Goal: Task Accomplishment & Management: Manage account settings

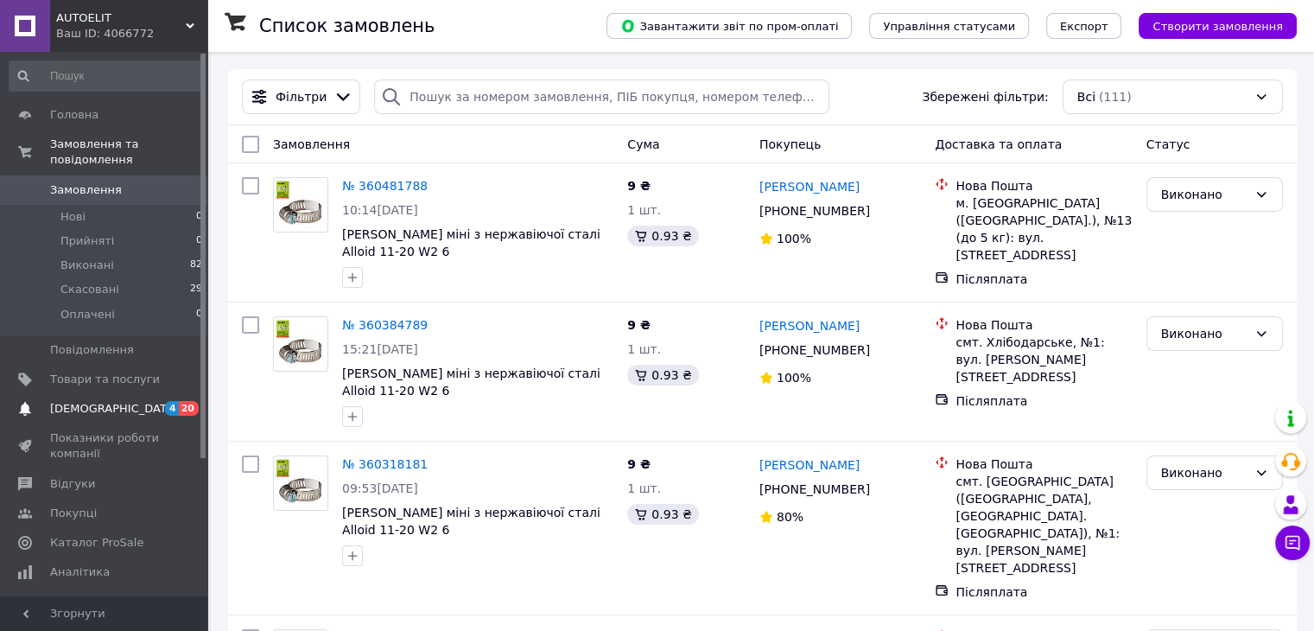
click at [43, 394] on link "[DEMOGRAPHIC_DATA] 4 20" at bounding box center [106, 408] width 213 height 29
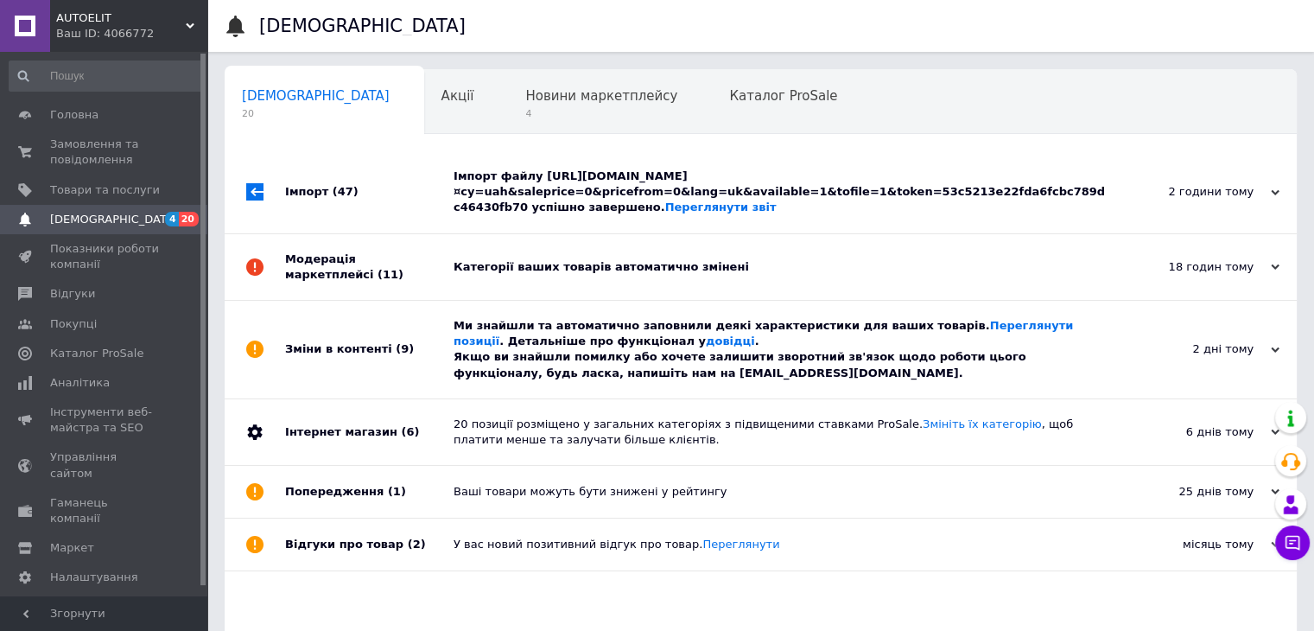
click at [760, 374] on div "Ми знайшли та автоматично заповнили деякі характеристики для ваших товарів. Пер…" at bounding box center [780, 349] width 653 height 63
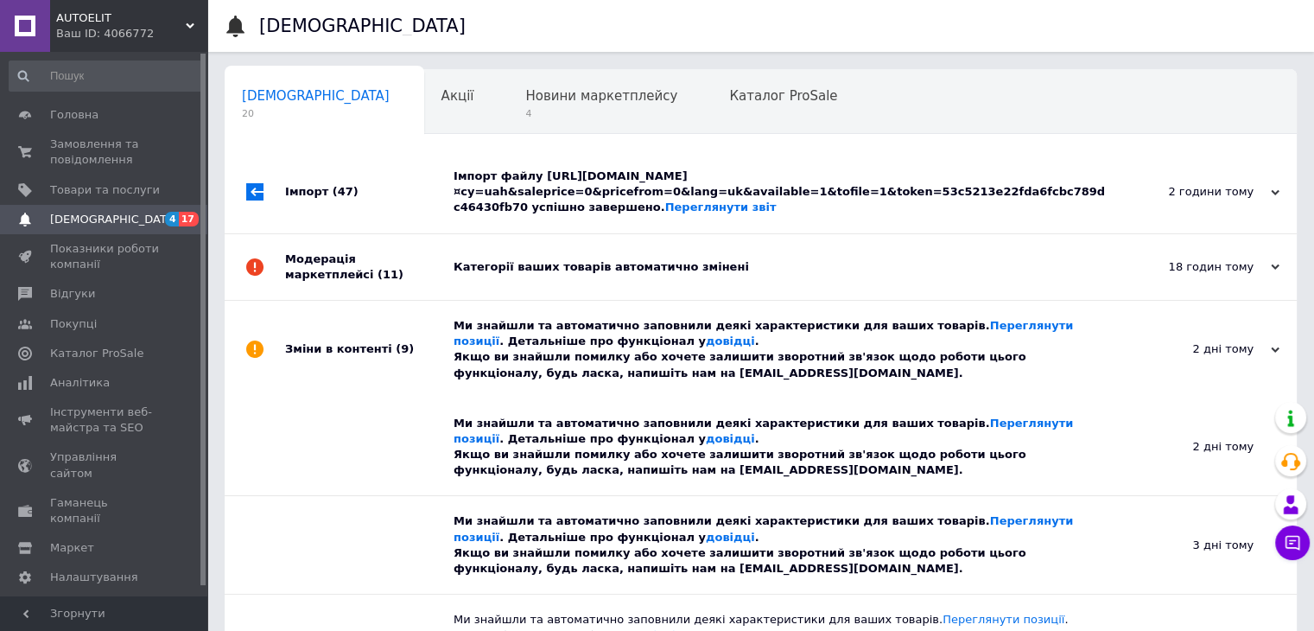
click at [805, 277] on div "Категорії ваших товарів автоматично змінені" at bounding box center [780, 267] width 653 height 66
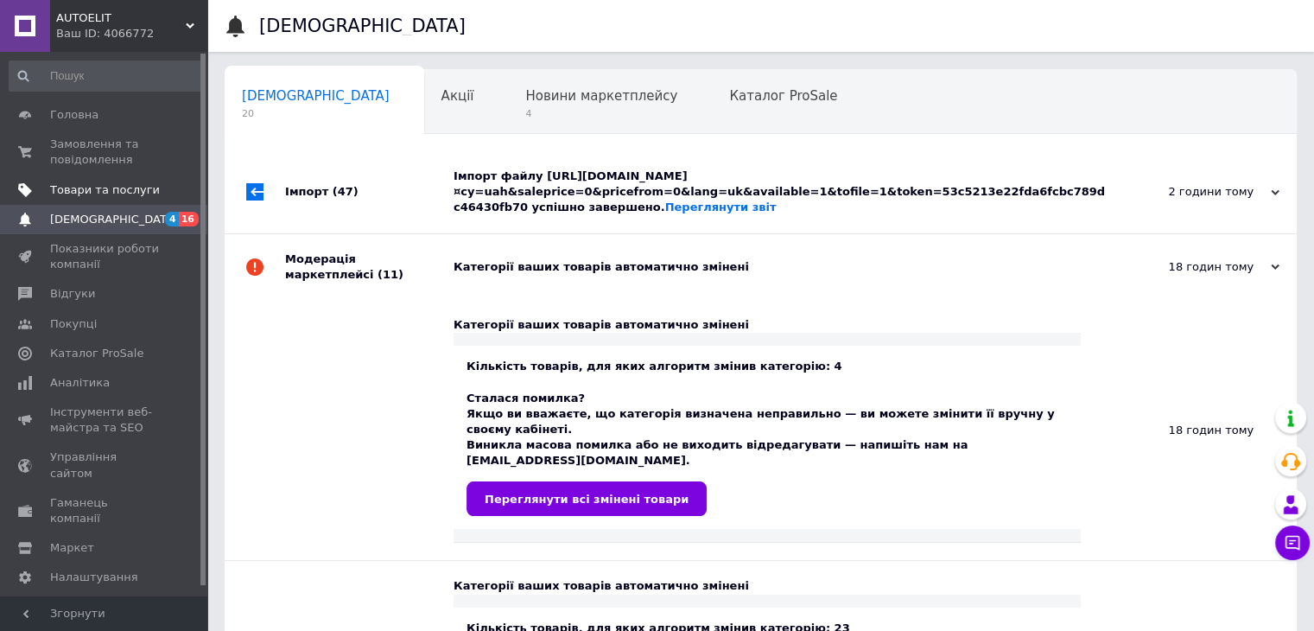
click at [138, 188] on span "Товари та послуги" at bounding box center [105, 190] width 110 height 16
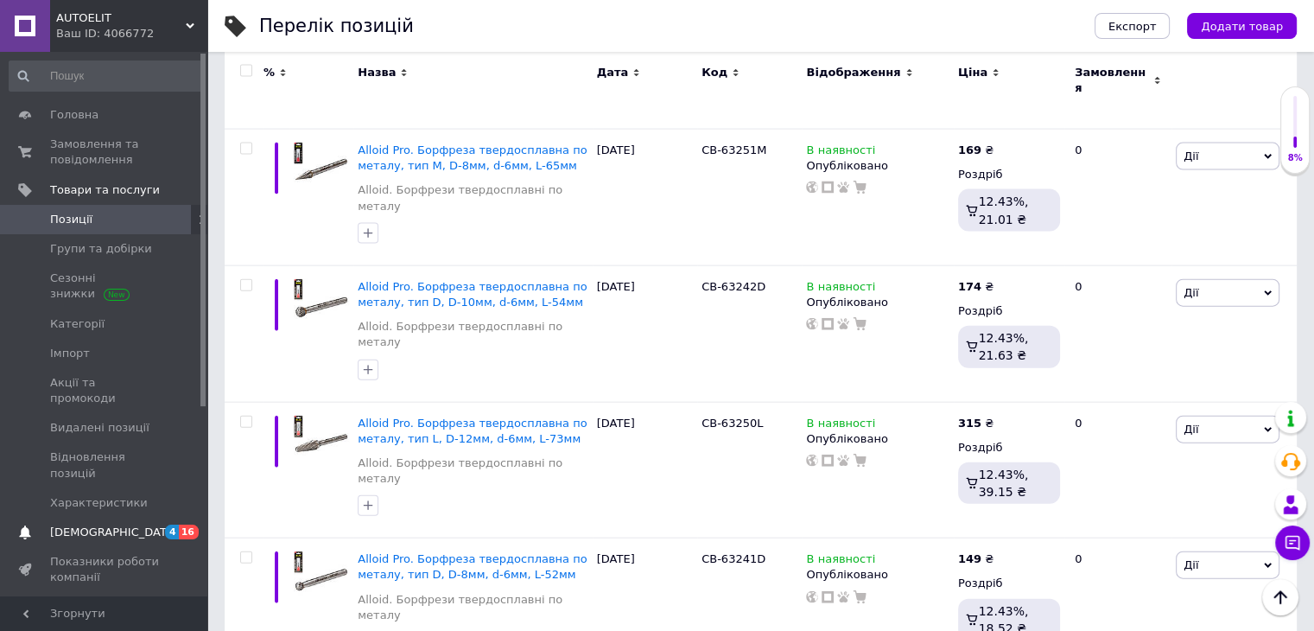
scroll to position [3888, 0]
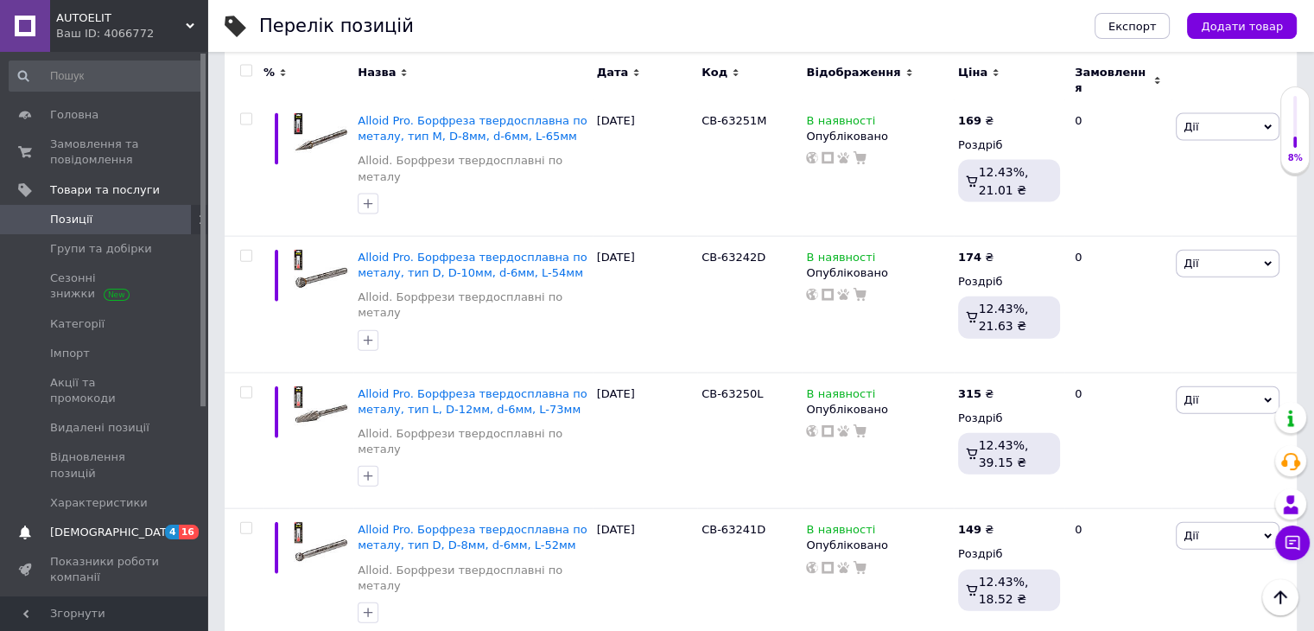
click at [103, 524] on span "[DEMOGRAPHIC_DATA]" at bounding box center [114, 532] width 128 height 16
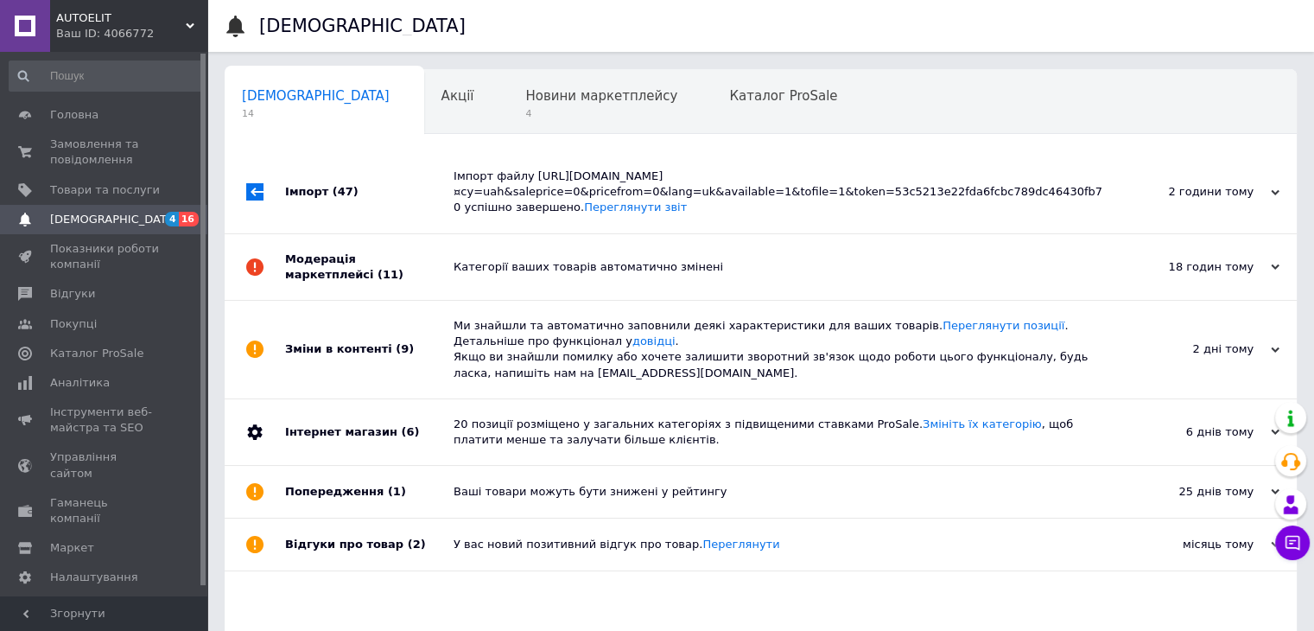
click at [776, 543] on div "У вас новий позитивний відгук про товар. [GEOGRAPHIC_DATA]" at bounding box center [780, 544] width 653 height 16
click at [804, 479] on div "Ваші товари можуть бути знижені у рейтингу" at bounding box center [780, 492] width 653 height 52
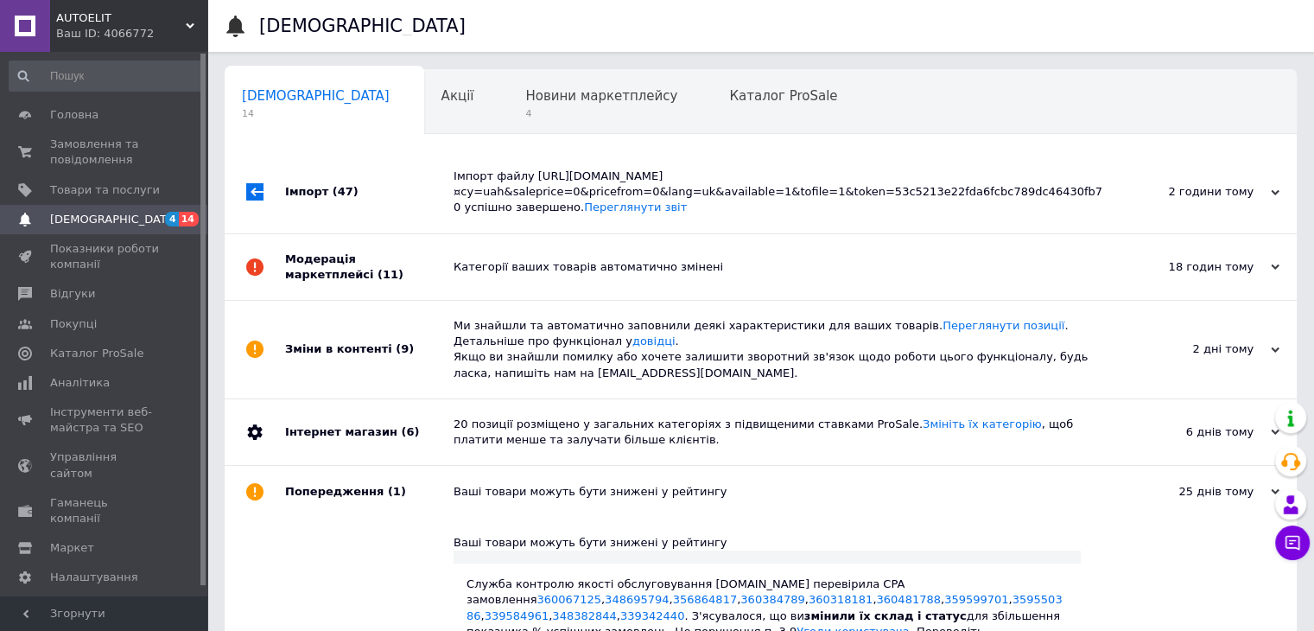
click at [881, 435] on div "20 позиції розміщено у загальних категоріях з підвищеними ставками ProSale. Змі…" at bounding box center [780, 431] width 653 height 31
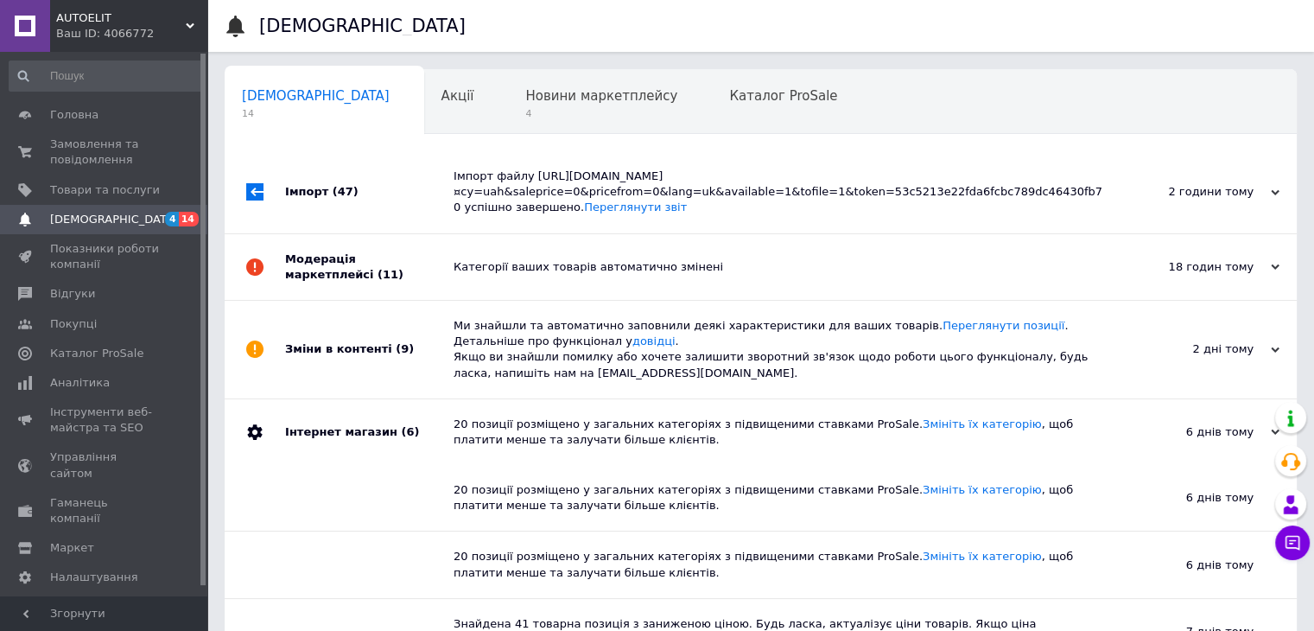
click at [940, 384] on div "Ми знайшли та автоматично заповнили деякі характеристики для ваших товарів. Пер…" at bounding box center [780, 350] width 653 height 98
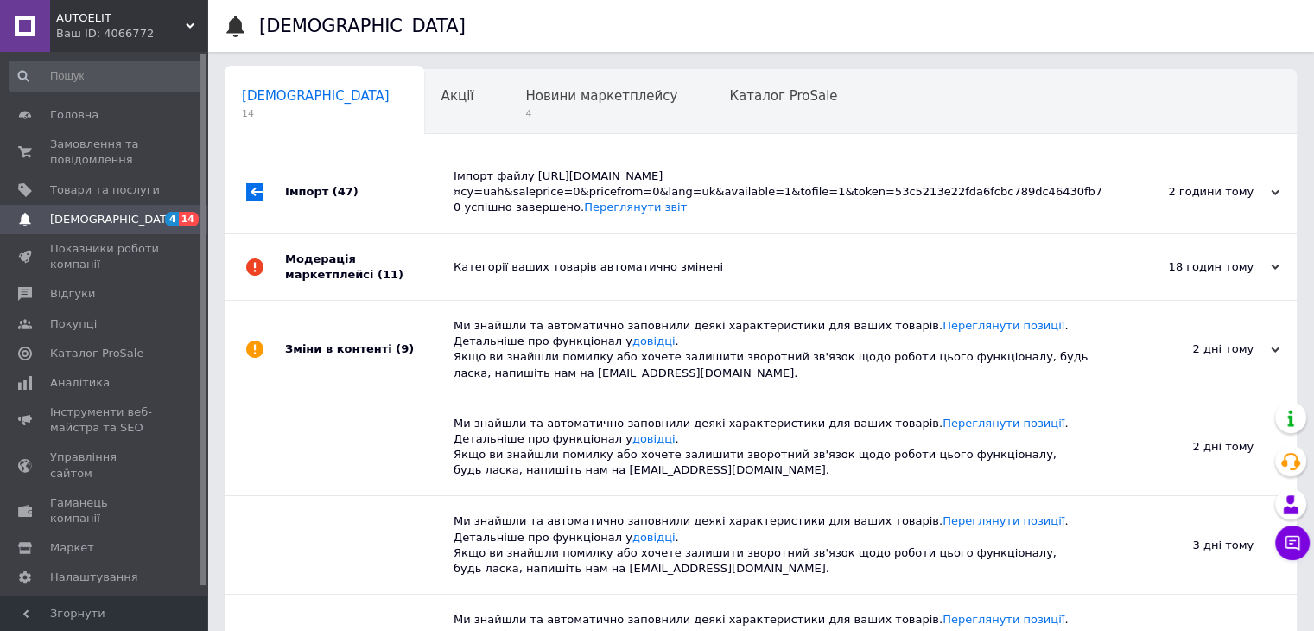
drag, startPoint x: 979, startPoint y: 262, endPoint x: 985, endPoint y: 239, distance: 23.3
click at [979, 261] on div "Категорії ваших товарів автоматично змінені" at bounding box center [780, 267] width 653 height 16
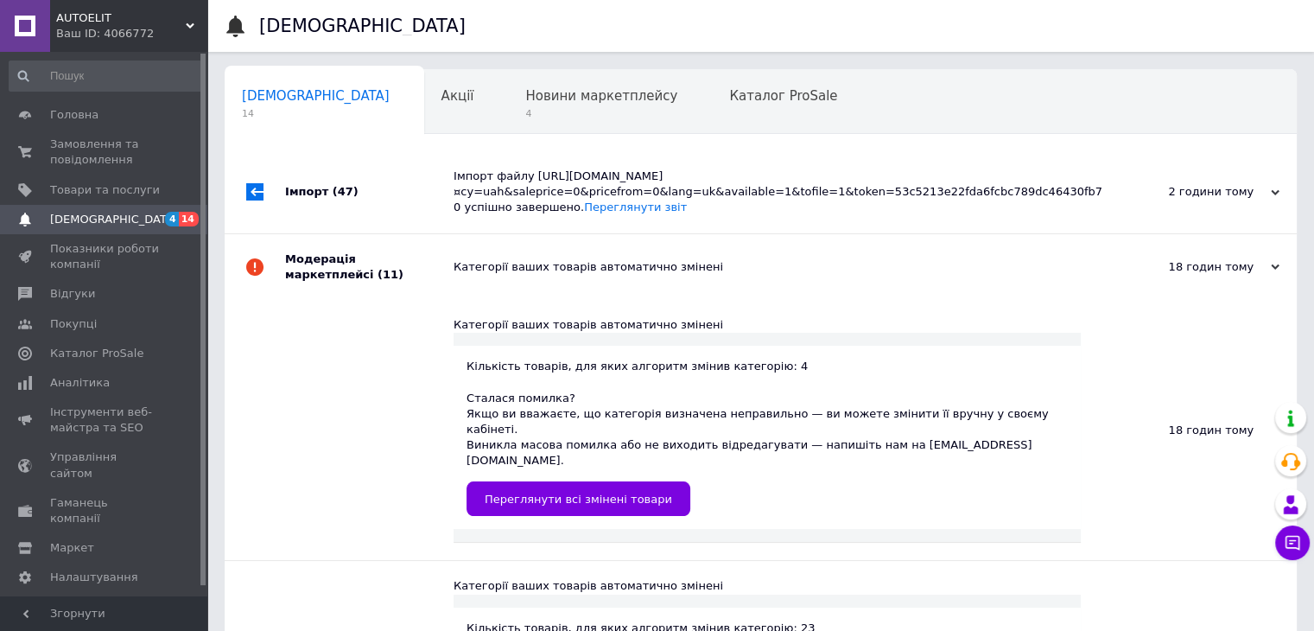
click at [983, 176] on div "Імпорт файлу [URL][DOMAIN_NAME]¤cy=uah&saleprice=0&pricefrom=0&lang=uk&availabl…" at bounding box center [780, 192] width 653 height 48
